Goal: Navigation & Orientation: Understand site structure

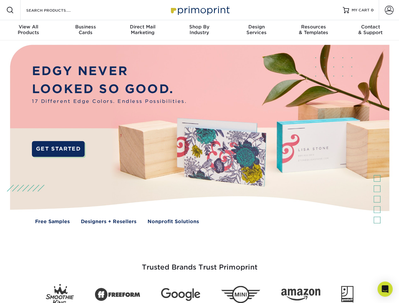
click at [199, 152] on img at bounding box center [199, 138] width 395 height 197
click at [10, 10] on span at bounding box center [10, 10] width 8 height 8
click at [389, 10] on span at bounding box center [389, 10] width 9 height 9
click at [28, 30] on div "View All Products" at bounding box center [28, 29] width 57 height 11
click at [85, 30] on div "Business Cards" at bounding box center [85, 29] width 57 height 11
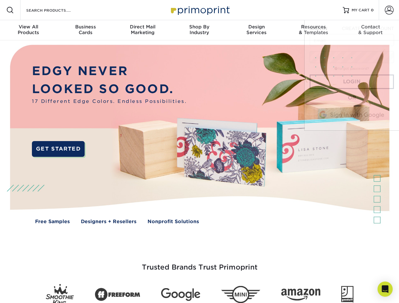
click at [142, 30] on div "Direct Mail Marketing" at bounding box center [142, 29] width 57 height 11
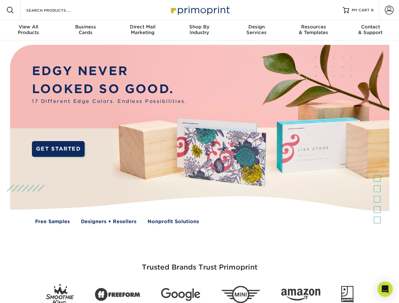
click at [199, 30] on div "Shop By Industry" at bounding box center [199, 29] width 57 height 11
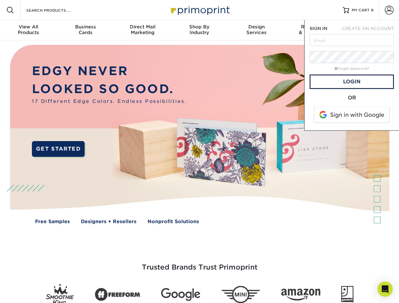
click at [256, 30] on div "Design Services" at bounding box center [256, 29] width 57 height 11
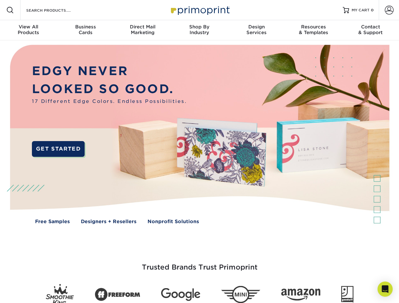
click at [313, 30] on span "SIGN IN" at bounding box center [318, 28] width 18 height 5
click at [370, 30] on span "CREATE AN ACCOUNT" at bounding box center [368, 28] width 52 height 5
